Goal: Navigation & Orientation: Find specific page/section

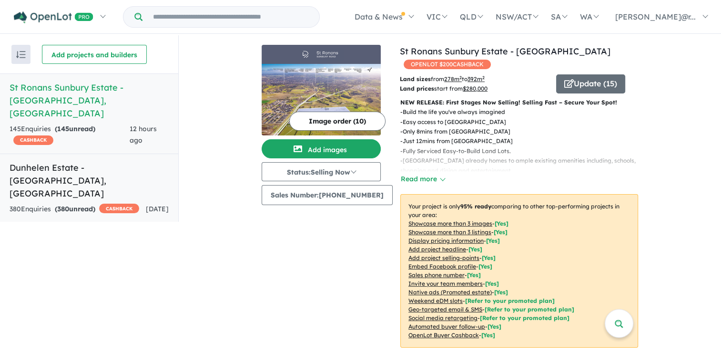
click at [117, 203] on div "380 Enquir ies ( 380 unread) CASHBACK" at bounding box center [75, 208] width 130 height 11
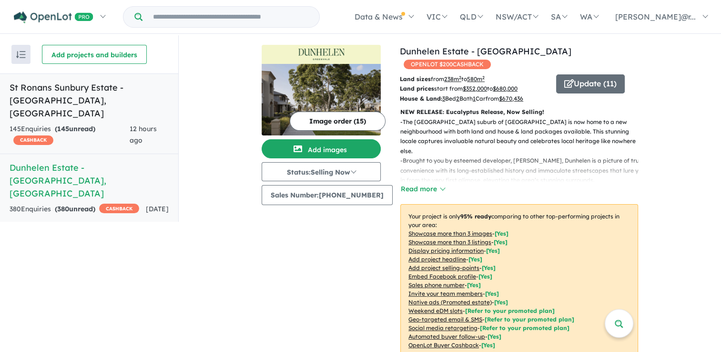
click at [109, 102] on h5 "St Ronans Sunbury Estate - Bulla , VIC" at bounding box center [89, 100] width 159 height 39
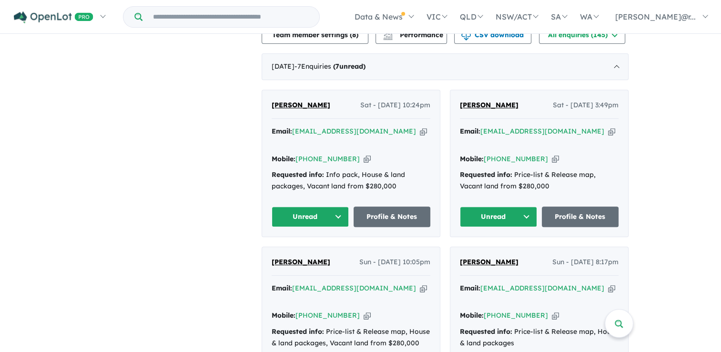
scroll to position [364, 0]
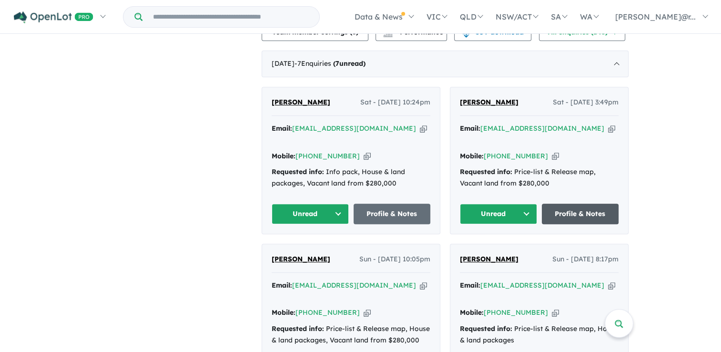
click at [596, 203] on link "Profile & Notes" at bounding box center [580, 213] width 77 height 20
click at [398, 203] on link "Profile & Notes" at bounding box center [391, 213] width 77 height 20
